Goal: Register for event/course

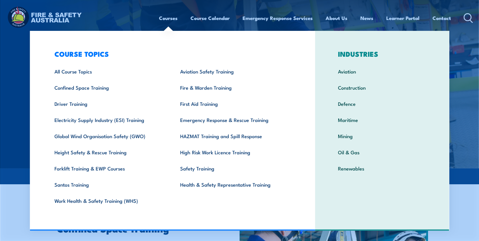
click at [166, 20] on link "Courses" at bounding box center [168, 18] width 19 height 16
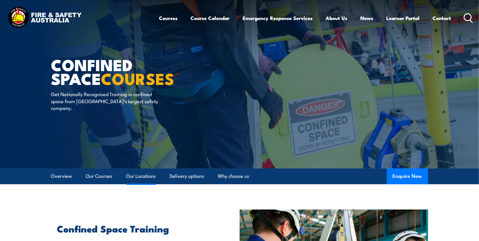
click at [138, 176] on link "Our Locations" at bounding box center [141, 177] width 30 height 16
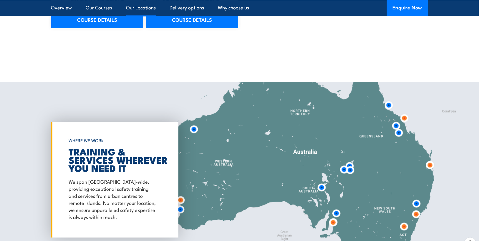
scroll to position [823, 0]
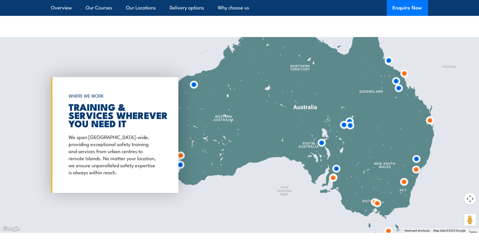
click at [386, 206] on div at bounding box center [239, 135] width 479 height 196
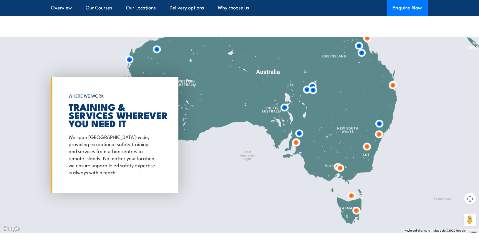
drag, startPoint x: 386, startPoint y: 206, endPoint x: 341, endPoint y: 166, distance: 60.5
click at [341, 166] on div at bounding box center [239, 135] width 479 height 196
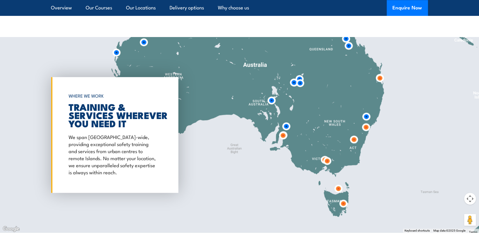
click at [334, 156] on div at bounding box center [239, 135] width 479 height 196
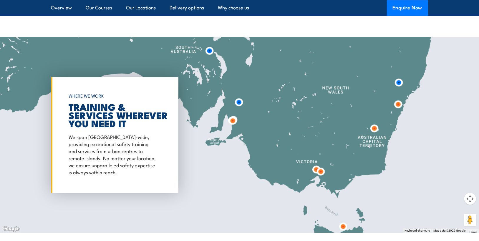
click at [329, 171] on div at bounding box center [239, 135] width 479 height 196
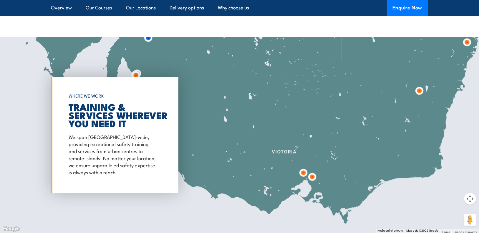
click at [347, 176] on div at bounding box center [239, 135] width 479 height 196
